Goal: Navigation & Orientation: Find specific page/section

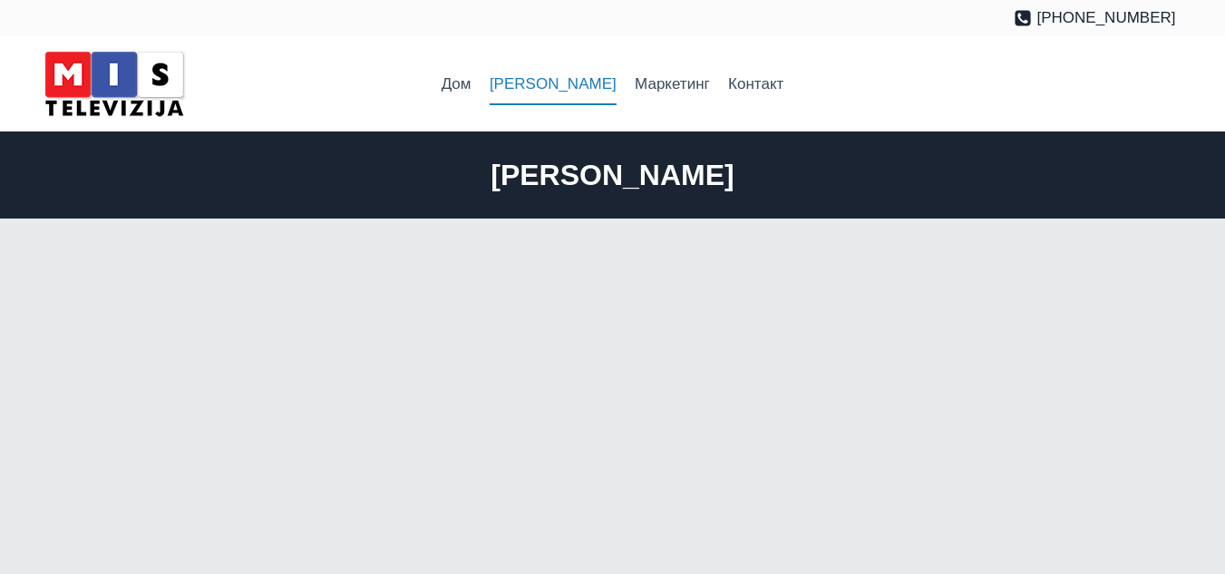
click at [510, 179] on h1 "[PERSON_NAME]" at bounding box center [613, 175] width 1126 height 44
click at [625, 93] on link "Маркетинг" at bounding box center [671, 85] width 93 height 44
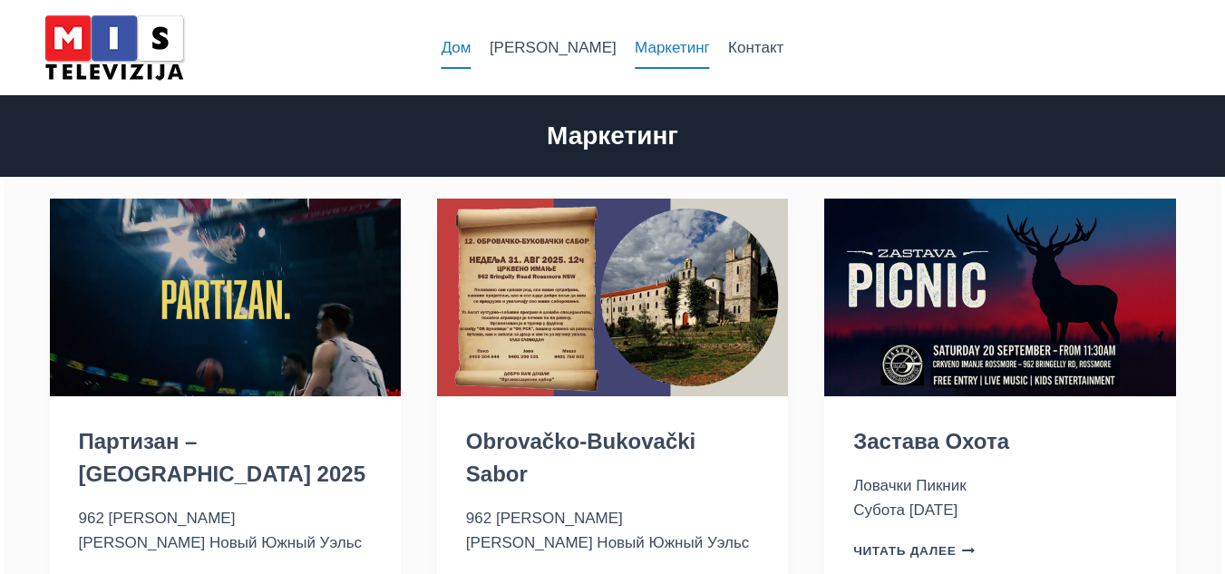
click at [480, 62] on link "Дом" at bounding box center [455, 48] width 48 height 44
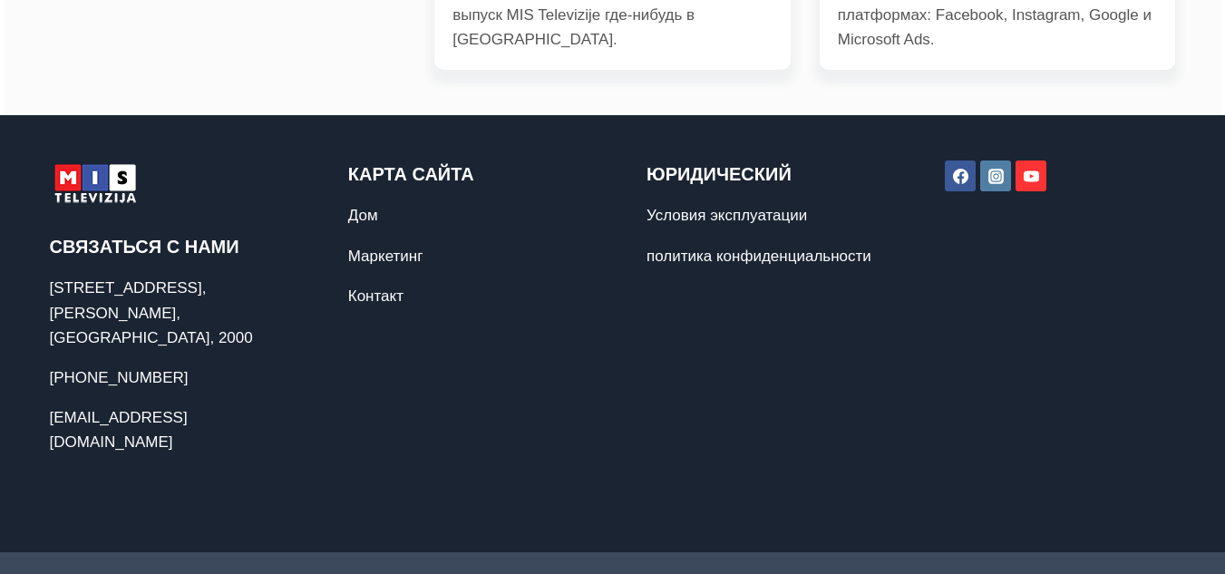
scroll to position [963, 0]
